Goal: Information Seeking & Learning: Understand process/instructions

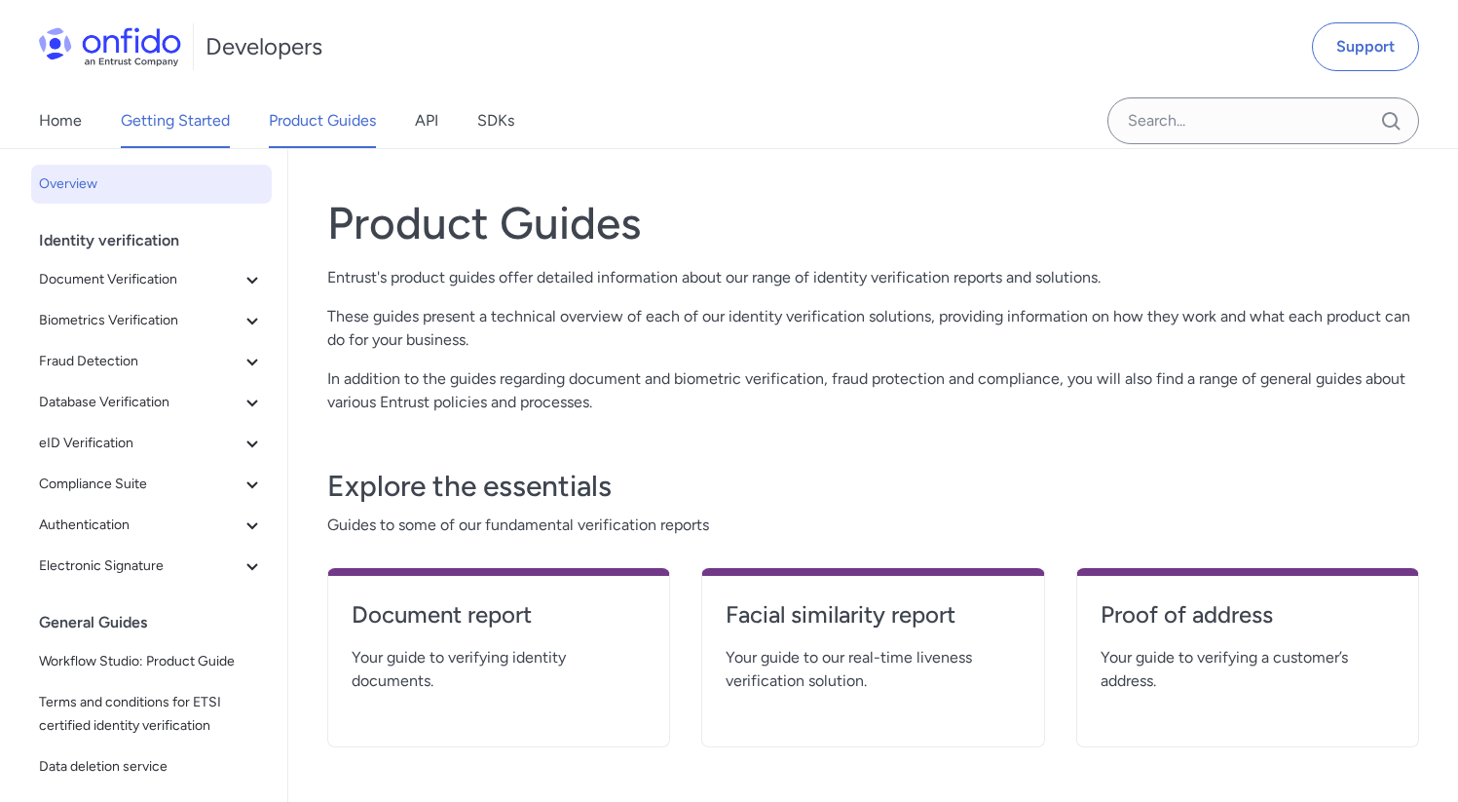
click at [208, 123] on link "Getting Started" at bounding box center [175, 121] width 109 height 55
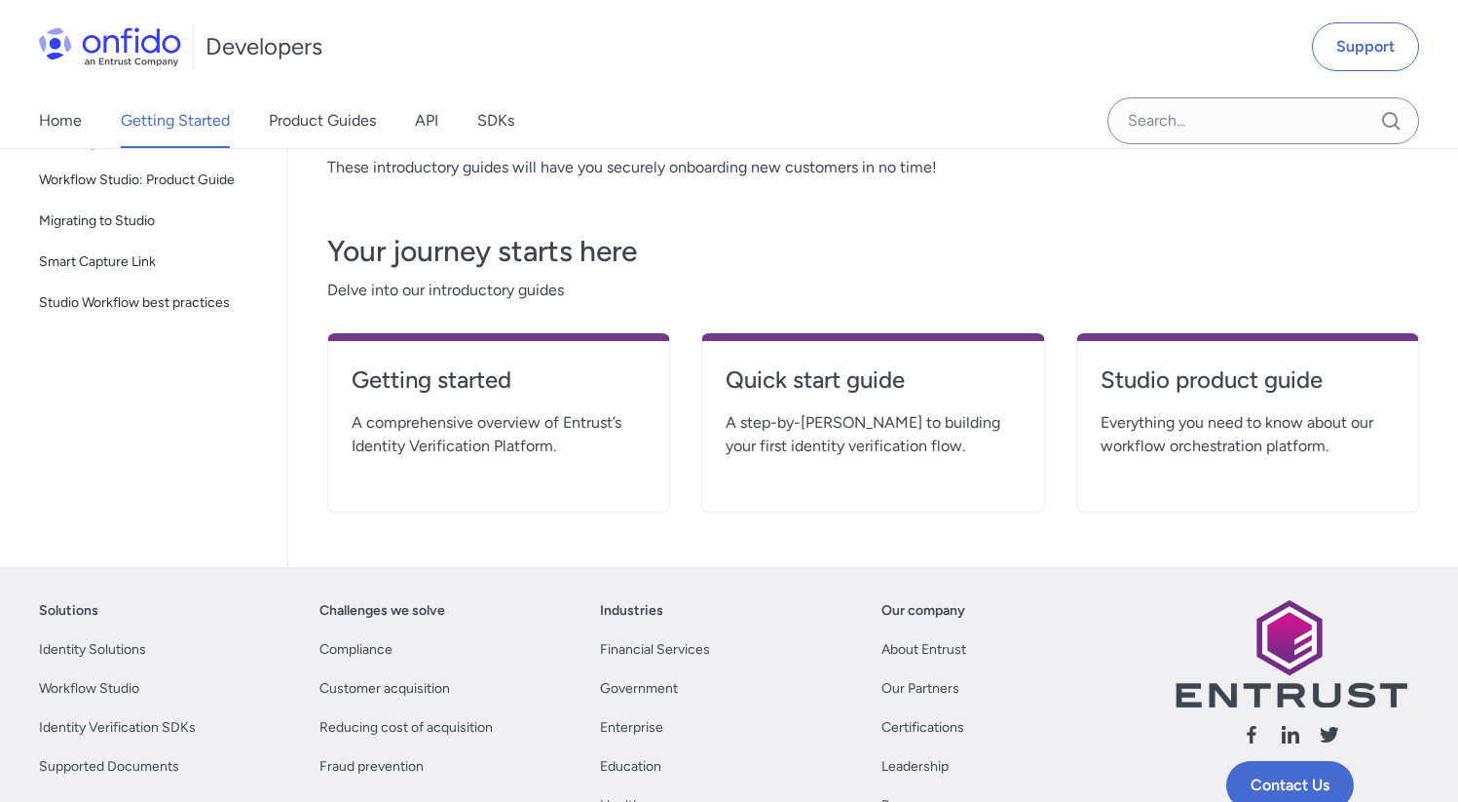
scroll to position [276, 0]
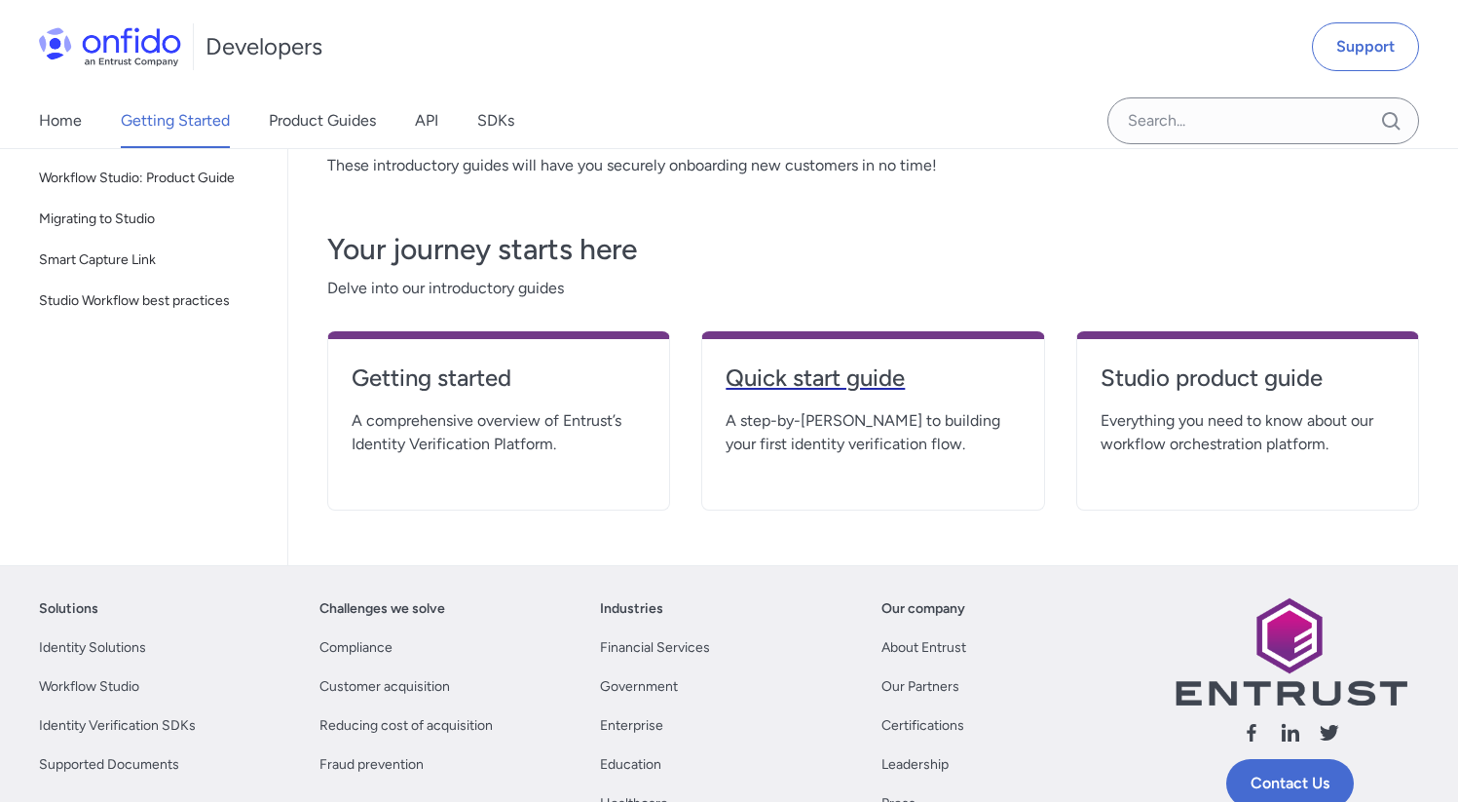
click at [804, 383] on h4 "Quick start guide" at bounding box center [873, 377] width 294 height 31
